Goal: Task Accomplishment & Management: Manage account settings

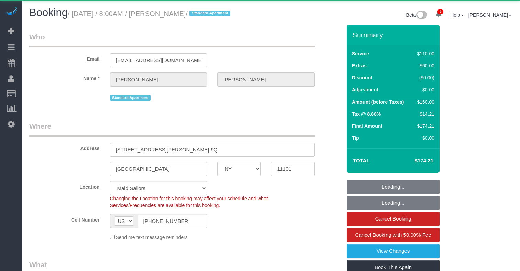
select select "NY"
select select "number:89"
select select "number:90"
select select "string:stripe-card_17kx6v4VGloSiKo7gwgg6y0E"
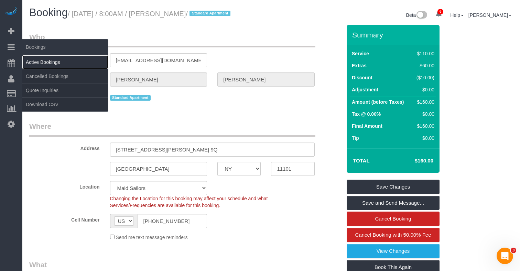
click at [41, 61] on link "Active Bookings" at bounding box center [65, 62] width 86 height 14
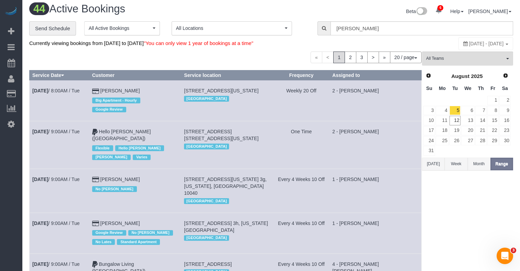
scroll to position [23, 0]
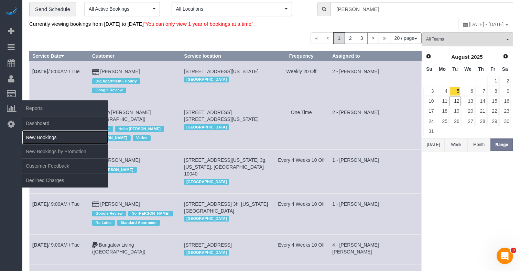
click at [59, 137] on link "New Bookings" at bounding box center [65, 138] width 86 height 14
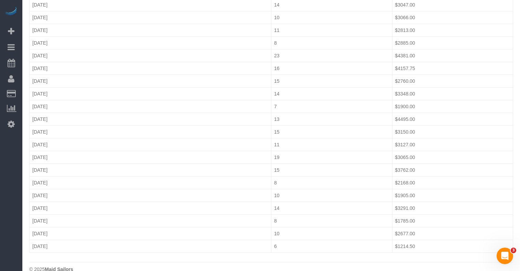
scroll to position [350, 0]
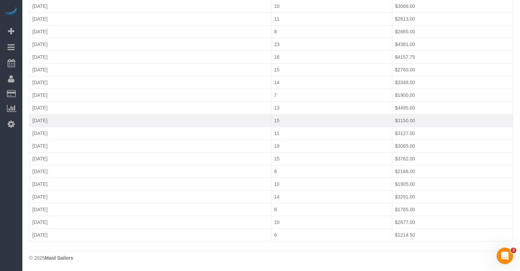
click at [256, 114] on td "[DATE]" at bounding box center [151, 120] width 242 height 13
